Goal: Information Seeking & Learning: Learn about a topic

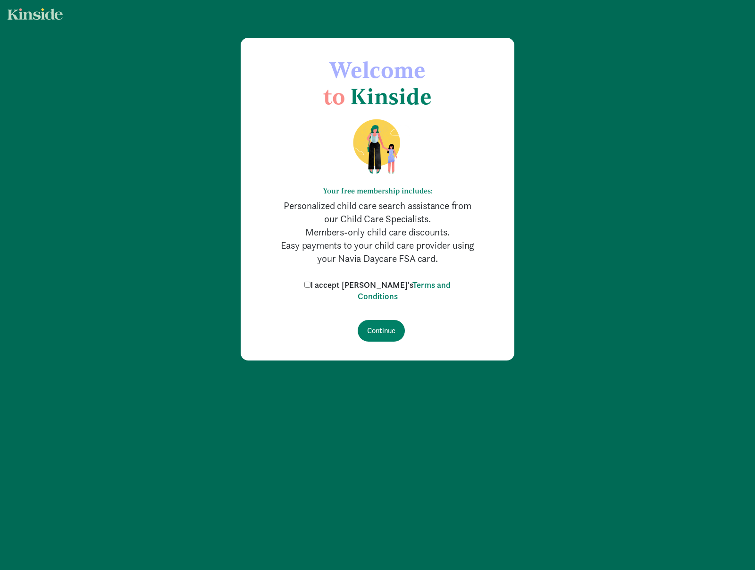
click at [311, 285] on input "I accept [PERSON_NAME]'s Terms and Conditions" at bounding box center [307, 285] width 6 height 6
checkbox input "true"
click at [387, 328] on input "Continue" at bounding box center [381, 331] width 47 height 22
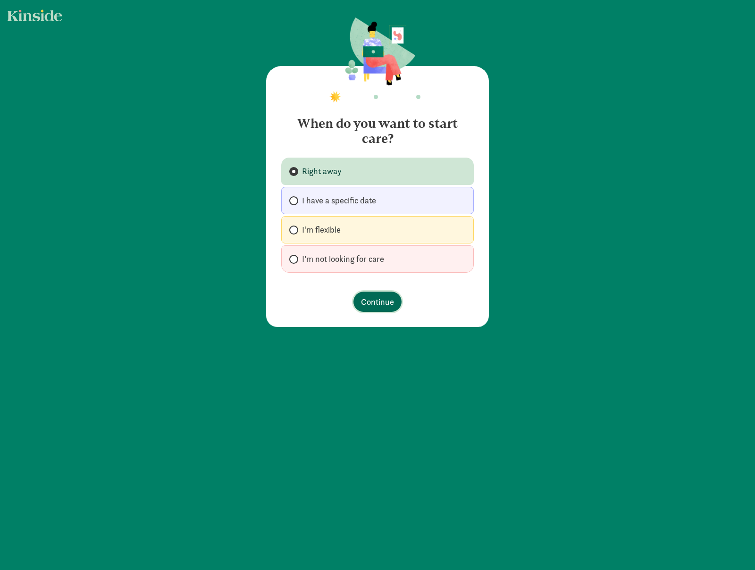
click at [371, 301] on span "Continue" at bounding box center [377, 301] width 33 height 13
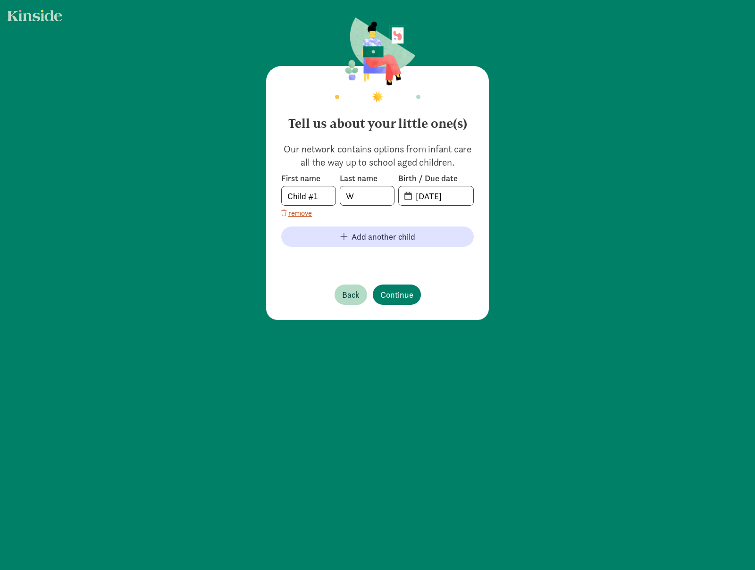
click at [402, 195] on span "[DATE]" at bounding box center [436, 195] width 75 height 19
click at [405, 201] on span "[DATE]" at bounding box center [436, 195] width 75 height 19
click at [447, 192] on input "[DATE]" at bounding box center [441, 195] width 63 height 19
drag, startPoint x: 463, startPoint y: 195, endPoint x: 397, endPoint y: 198, distance: 66.6
click at [410, 198] on input "[DATE]" at bounding box center [441, 195] width 63 height 19
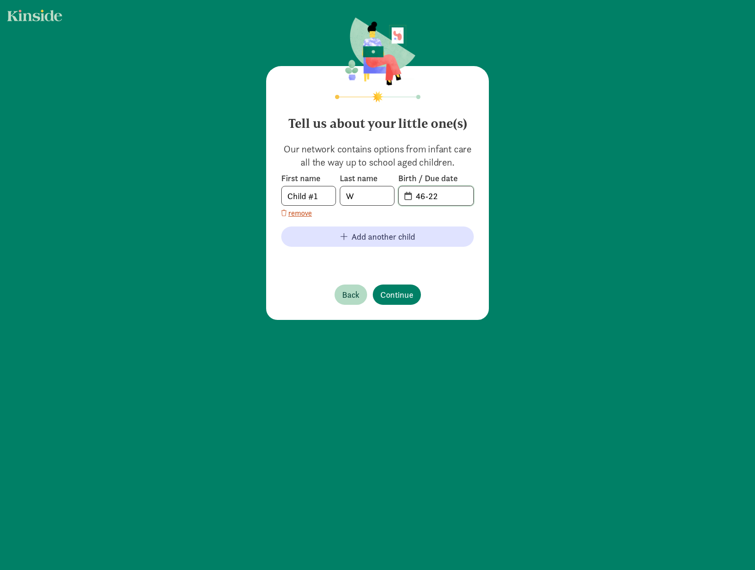
click at [417, 197] on input "46-22" at bounding box center [441, 195] width 63 height 19
type input "[DATE]"
click at [399, 293] on span "Continue" at bounding box center [396, 294] width 33 height 13
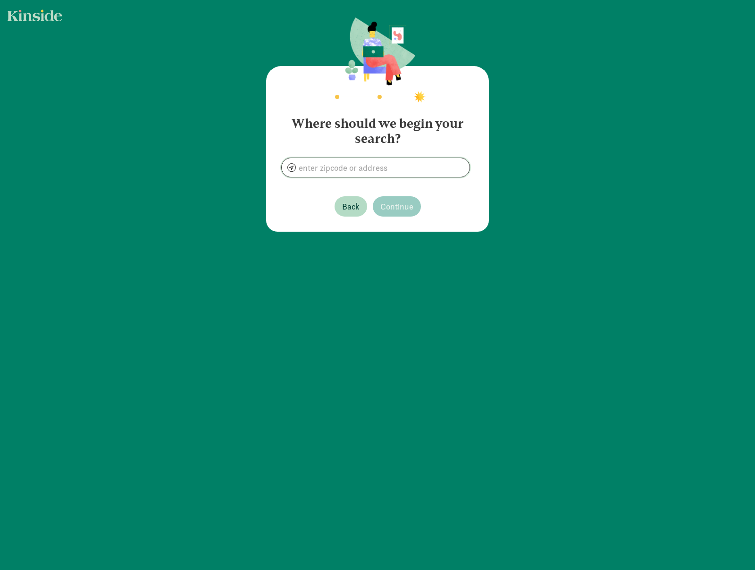
click at [353, 168] on input at bounding box center [376, 167] width 188 height 19
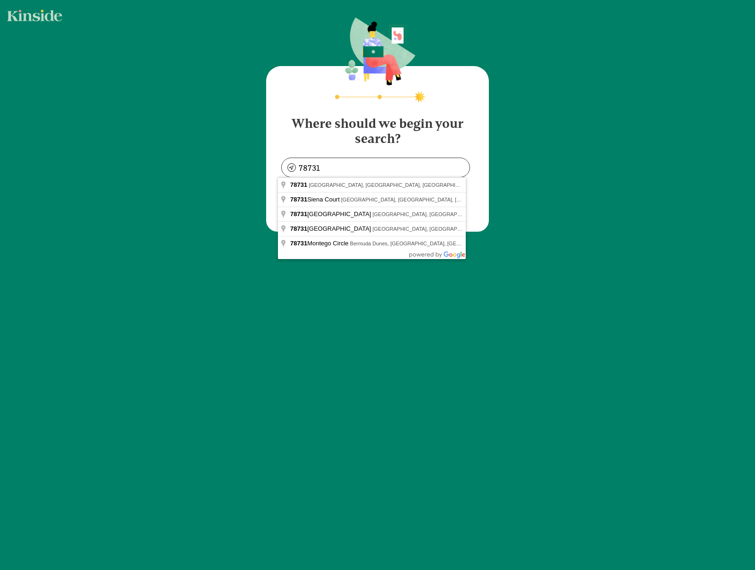
type input "[GEOGRAPHIC_DATA], [GEOGRAPHIC_DATA]"
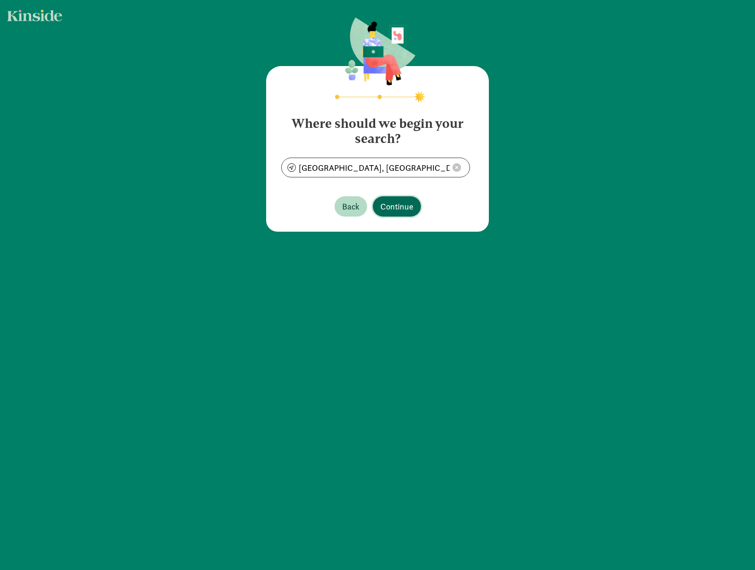
click at [398, 203] on span "Continue" at bounding box center [396, 206] width 33 height 13
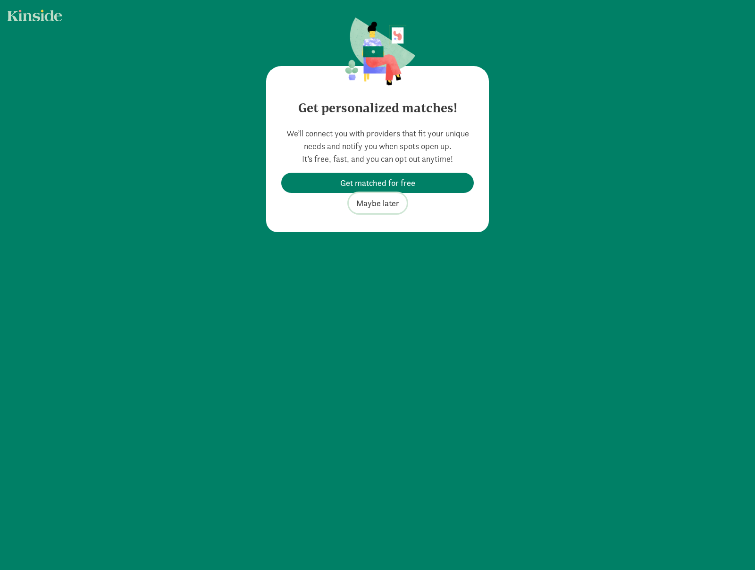
click at [382, 202] on span "Maybe later" at bounding box center [377, 203] width 43 height 13
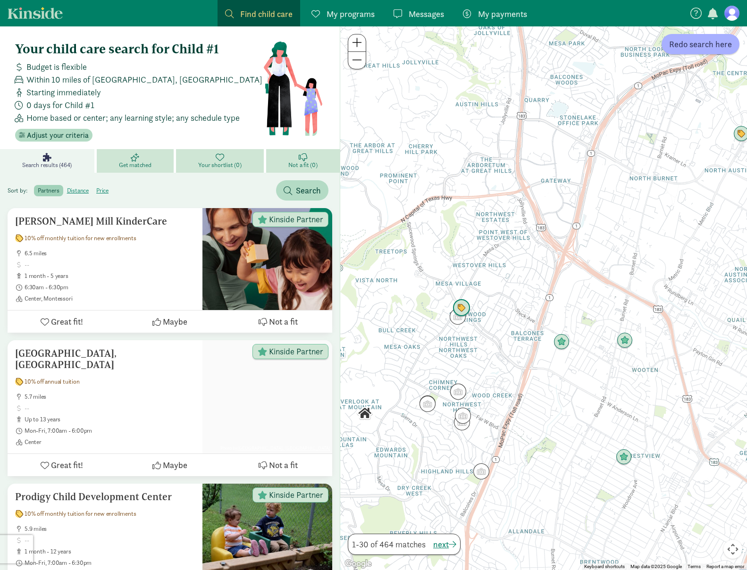
click at [462, 305] on img "Click to see details" at bounding box center [462, 308] width 18 height 18
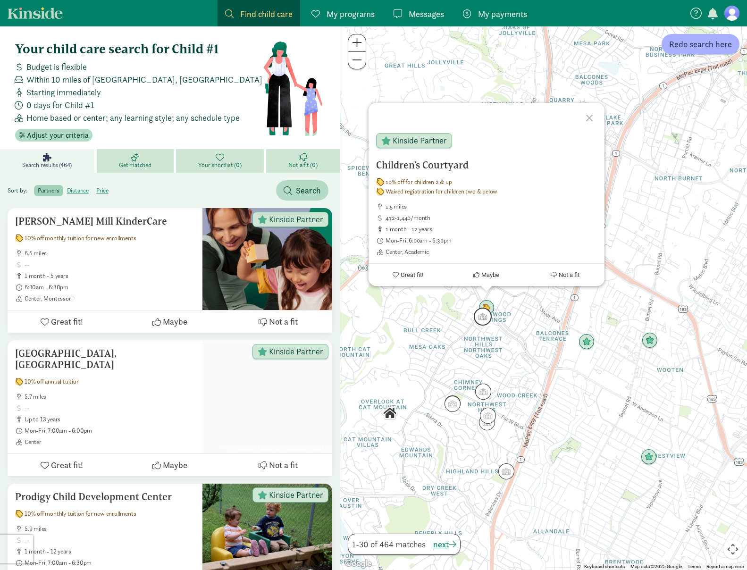
click at [483, 317] on img "Click to see details" at bounding box center [483, 317] width 18 height 18
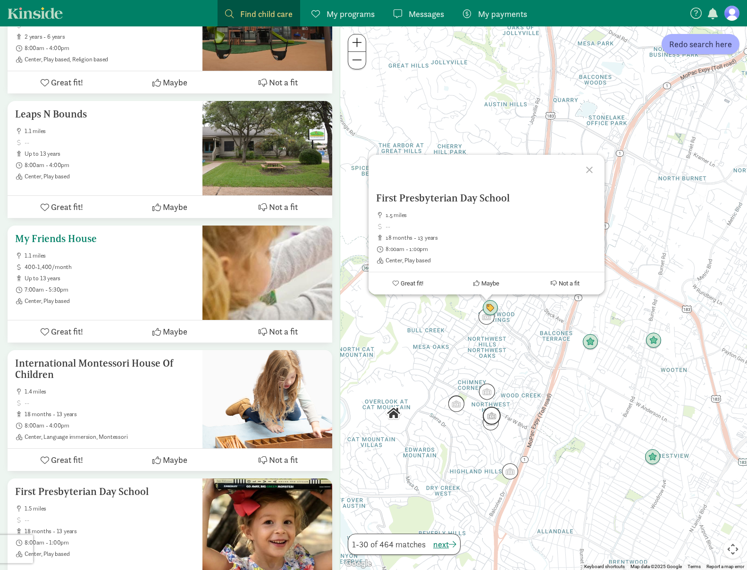
scroll to position [3536, 0]
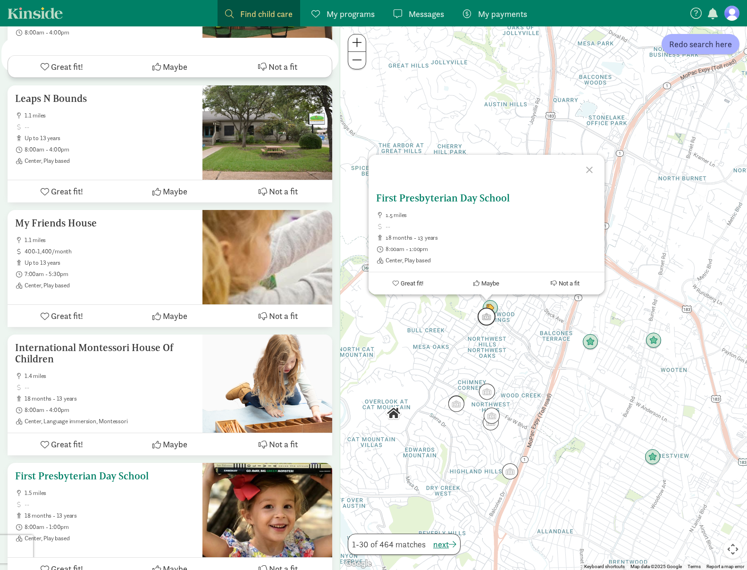
click at [77, 471] on h5 "First Presbyterian Day School" at bounding box center [105, 476] width 180 height 11
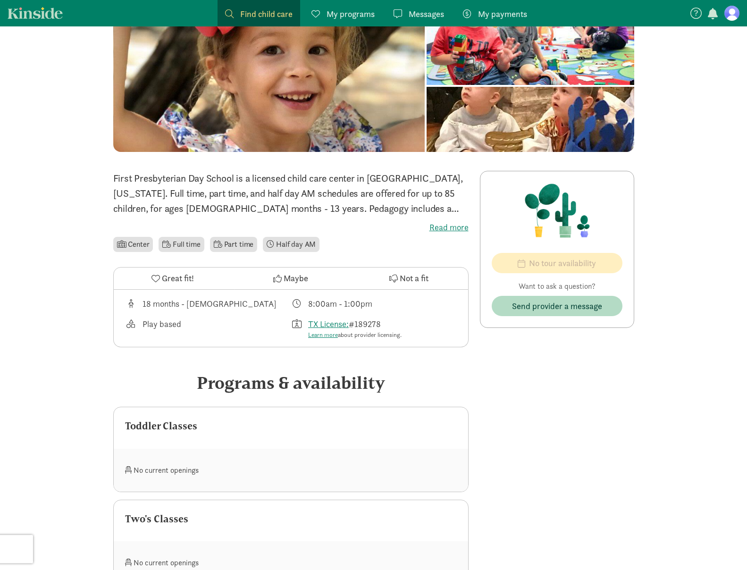
scroll to position [48, 0]
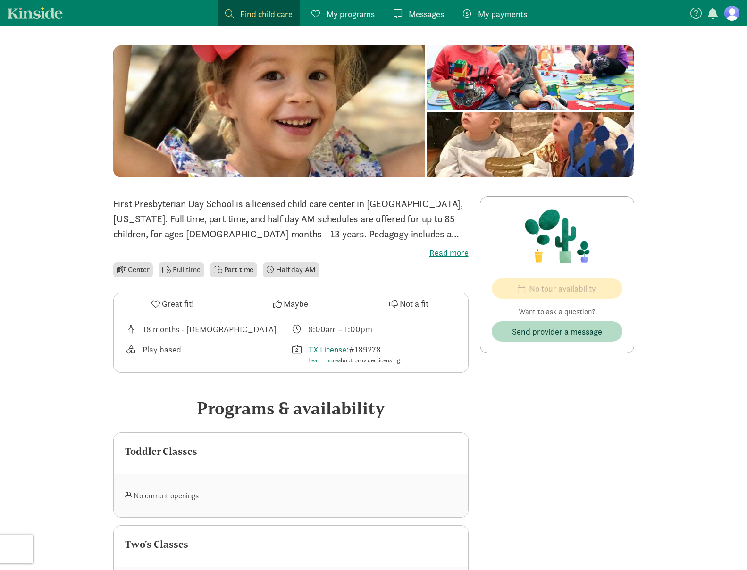
click at [448, 254] on label "Read more" at bounding box center [290, 252] width 355 height 11
click at [0, 0] on input "Read more" at bounding box center [0, 0] width 0 height 0
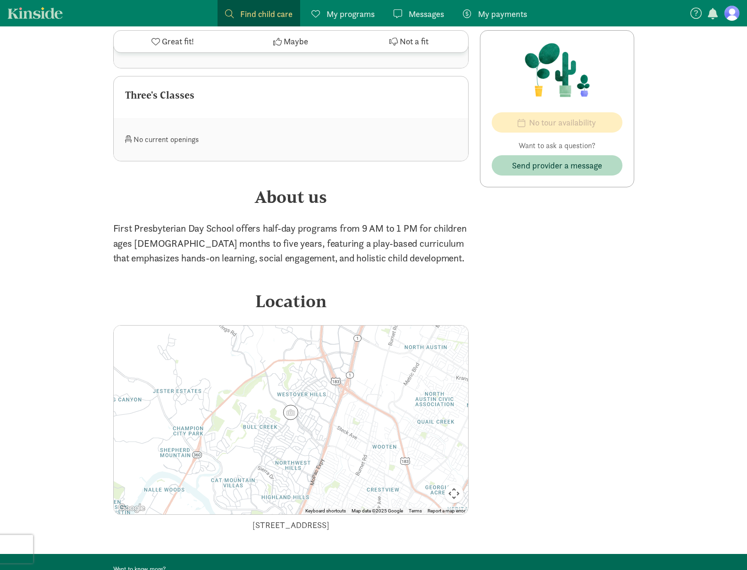
scroll to position [530, 0]
